Goal: Task Accomplishment & Management: Use online tool/utility

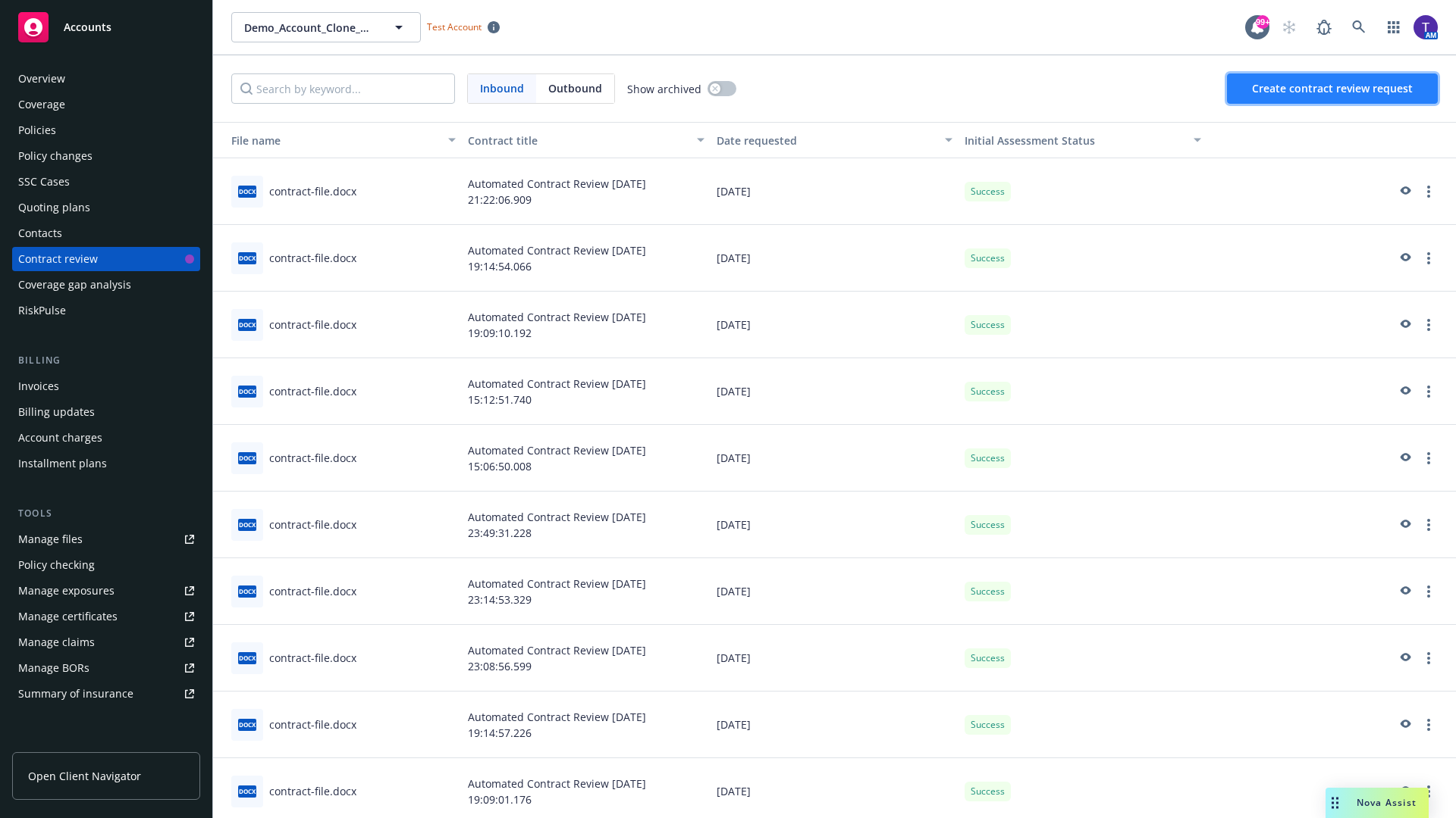
click at [1333, 88] on span "Create contract review request" at bounding box center [1332, 88] width 161 height 15
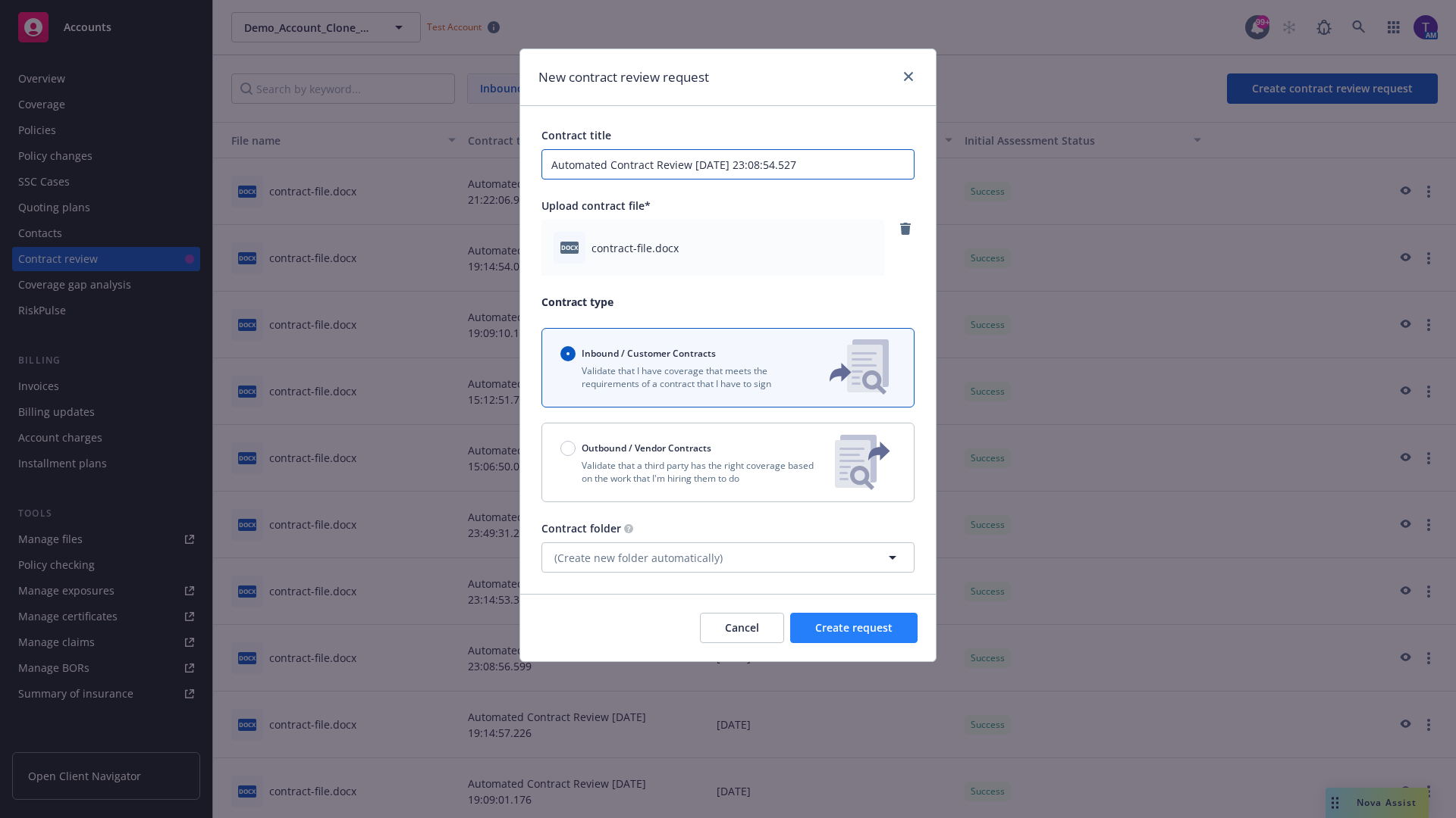
type input "Automated Contract Review [DATE] 23:08:54.527"
click at [853, 628] on span "Create request" at bounding box center [854, 627] width 77 height 15
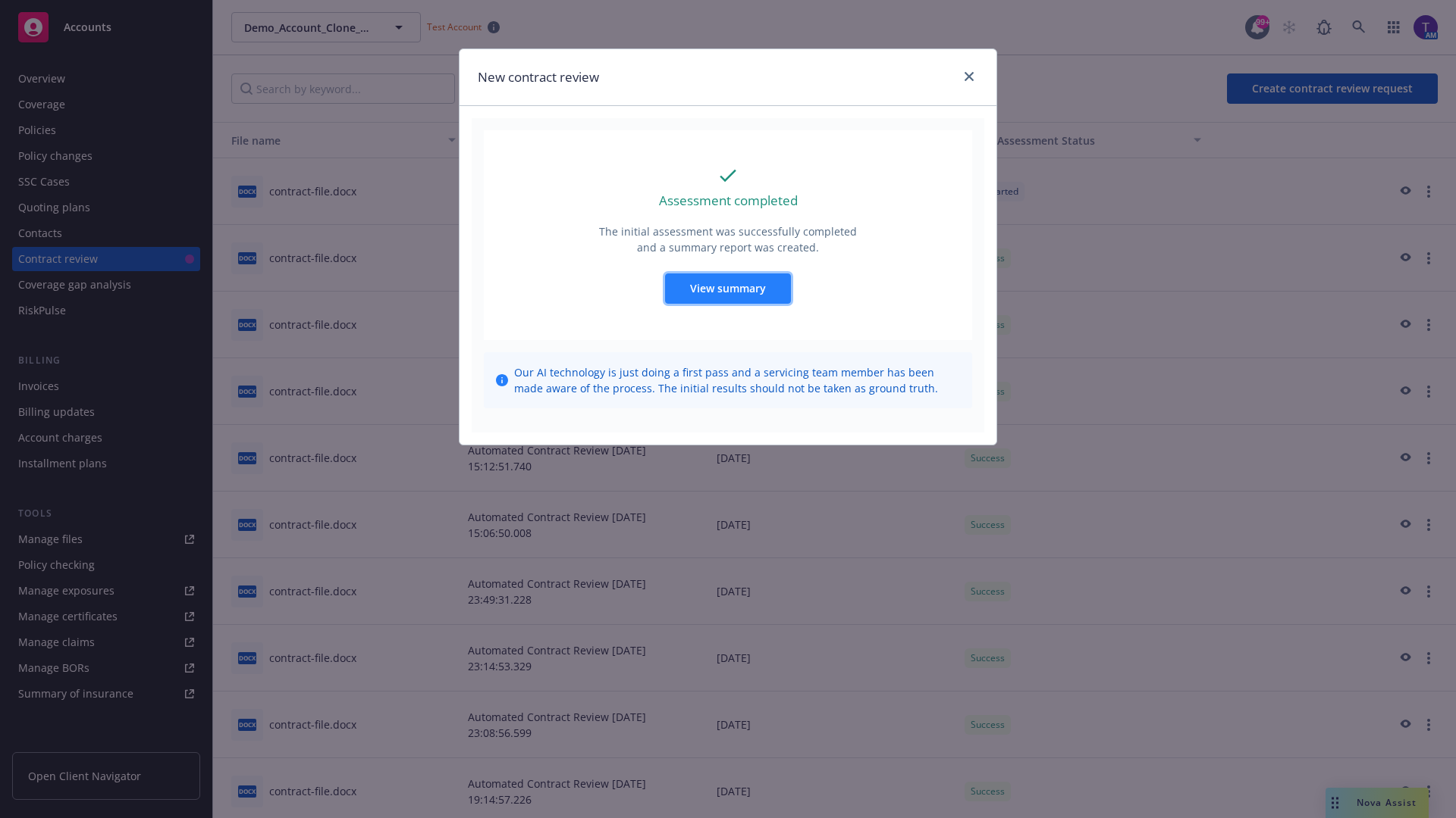
click at [727, 288] on span "View summary" at bounding box center [728, 288] width 75 height 15
